Goal: Information Seeking & Learning: Find specific fact

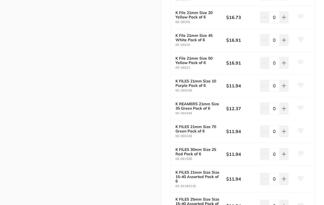
scroll to position [517, 0]
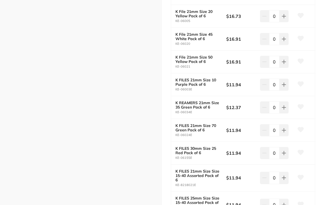
click at [302, 84] on icon at bounding box center [301, 84] width 6 height 5
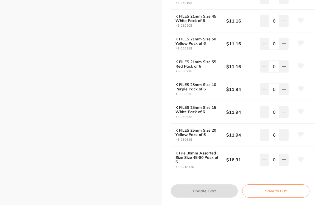
scroll to position [2019, 0]
click at [275, 185] on button "Save to List" at bounding box center [275, 191] width 67 height 13
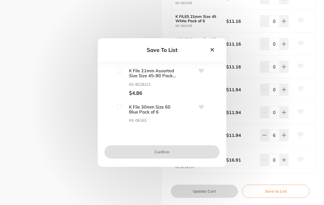
click at [275, 183] on div "Save To List K File 21mm Assorted Size Size 45-80 Pack of 6 KE-8218121 $4.86 K …" at bounding box center [162, 102] width 324 height 205
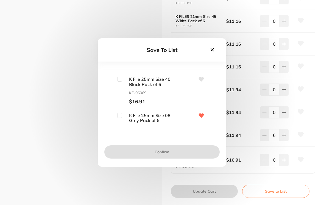
scroll to position [153, 0]
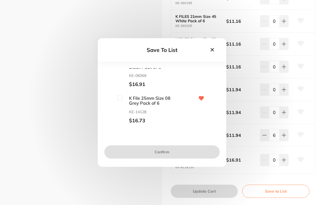
click at [122, 99] on input "checkbox" at bounding box center [119, 98] width 5 height 5
checkbox input "true"
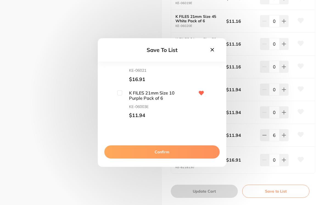
scroll to position [701, 0]
click at [121, 90] on input "checkbox" at bounding box center [119, 92] width 5 height 5
checkbox input "true"
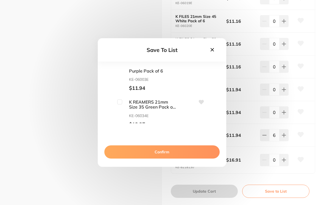
scroll to position [730, 0]
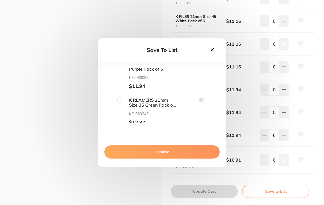
click at [120, 98] on input "checkbox" at bounding box center [119, 100] width 5 height 5
checkbox input "true"
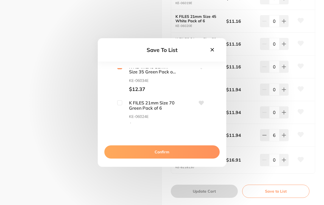
scroll to position [763, 0]
click at [119, 100] on input "checkbox" at bounding box center [119, 102] width 5 height 5
checkbox input "true"
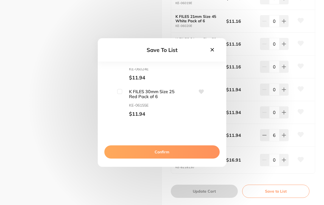
scroll to position [816, 0]
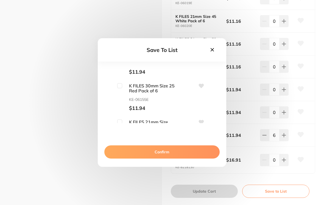
click at [121, 83] on input "checkbox" at bounding box center [119, 85] width 5 height 5
checkbox input "true"
click at [122, 119] on input "checkbox" at bounding box center [119, 121] width 5 height 5
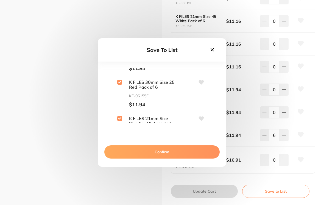
scroll to position [817, 0]
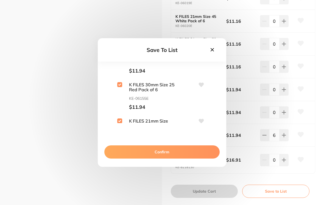
click at [122, 118] on span "K FILES 21mm Size Size 15-40 Assorted Pack of 6" at bounding box center [149, 123] width 55 height 10
click at [119, 118] on input "checkbox" at bounding box center [119, 120] width 5 height 5
checkbox input "false"
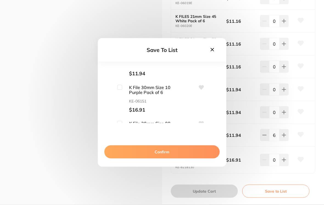
scroll to position [1068, 0]
click at [122, 84] on input "checkbox" at bounding box center [119, 86] width 5 height 5
checkbox input "true"
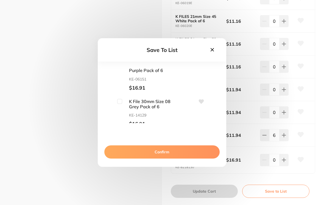
scroll to position [1095, 0]
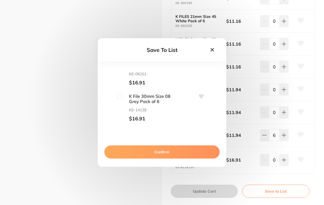
click at [121, 94] on input "checkbox" at bounding box center [119, 96] width 5 height 5
checkbox input "true"
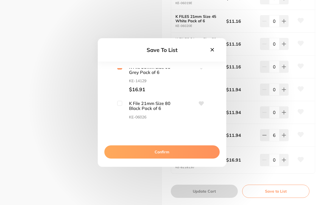
scroll to position [1124, 0]
click at [126, 100] on span "K File 21mm Size 80 Black Pack of 6" at bounding box center [149, 105] width 55 height 10
click at [122, 100] on input "checkbox" at bounding box center [119, 102] width 5 height 5
checkbox input "true"
click at [161, 153] on button "Confirm" at bounding box center [161, 151] width 115 height 13
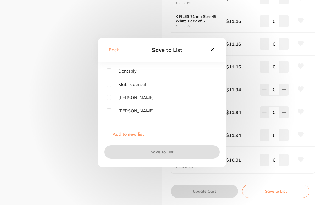
scroll to position [40, 0]
click at [111, 112] on input "checkbox" at bounding box center [109, 109] width 5 height 5
checkbox input "true"
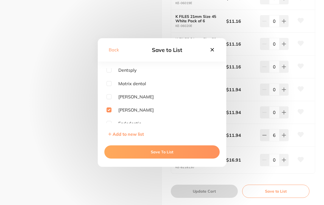
click at [156, 155] on button "Save To List" at bounding box center [161, 151] width 115 height 13
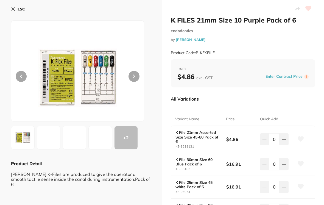
scroll to position [0, 0]
click at [14, 9] on icon at bounding box center [13, 9] width 3 height 3
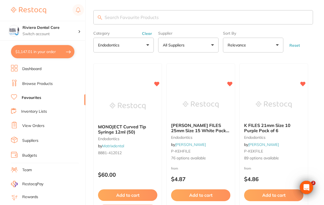
click at [111, 18] on input "search" at bounding box center [203, 17] width 220 height 14
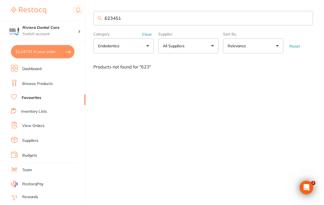
click at [208, 43] on button "All Suppliers" at bounding box center [188, 45] width 60 height 15
click at [175, 81] on strong "All Suppliers" at bounding box center [178, 78] width 26 height 5
click at [174, 79] on strong "All Suppliers" at bounding box center [178, 78] width 26 height 5
click at [129, 18] on input "623451" at bounding box center [203, 18] width 220 height 14
click at [205, 47] on button "All Suppliers" at bounding box center [188, 45] width 60 height 15
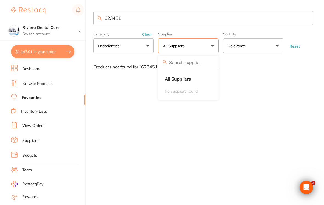
click at [176, 80] on strong "All Suppliers" at bounding box center [178, 78] width 26 height 5
click at [177, 78] on strong "All Suppliers" at bounding box center [178, 78] width 26 height 5
click at [182, 79] on strong "All Suppliers" at bounding box center [178, 78] width 26 height 5
click at [143, 48] on button "endodontics" at bounding box center [123, 45] width 60 height 15
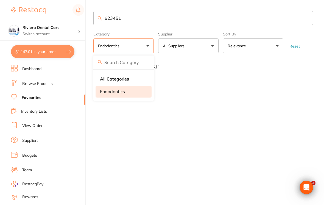
click at [115, 78] on strong "All Categories" at bounding box center [114, 78] width 29 height 5
click at [213, 47] on button "All Suppliers" at bounding box center [188, 45] width 60 height 15
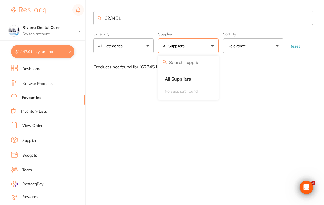
click at [176, 84] on li "All Suppliers" at bounding box center [188, 79] width 56 height 12
click at [129, 15] on input "623451" at bounding box center [203, 18] width 220 height 14
click at [132, 17] on input "623451" at bounding box center [203, 18] width 220 height 14
type input "6"
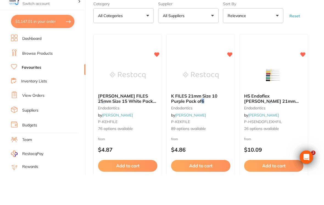
click at [35, 81] on link "Browse Products" at bounding box center [37, 83] width 30 height 5
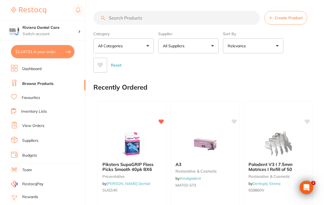
click at [212, 45] on button "All Suppliers" at bounding box center [188, 45] width 60 height 15
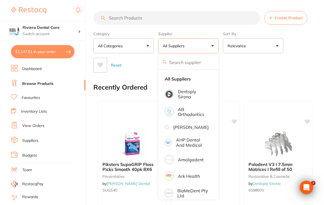
click at [184, 94] on p "Dentsply Sirona" at bounding box center [193, 94] width 31 height 10
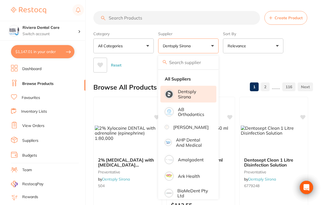
click at [116, 18] on input "search" at bounding box center [176, 18] width 167 height 14
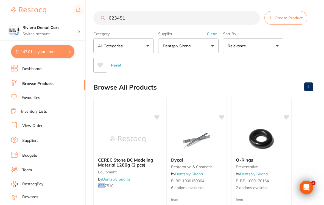
type input "623451"
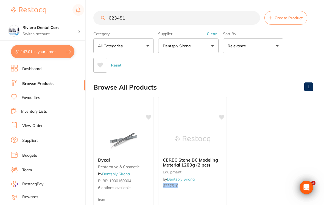
click at [311, 57] on div "Category All Categories All Categories equipment restorative & cosmetic Clear C…" at bounding box center [203, 50] width 220 height 43
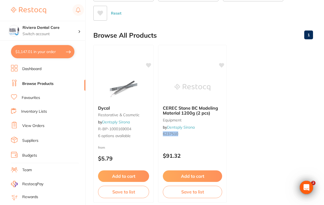
scroll to position [52, 0]
